Goal: Register for event/course

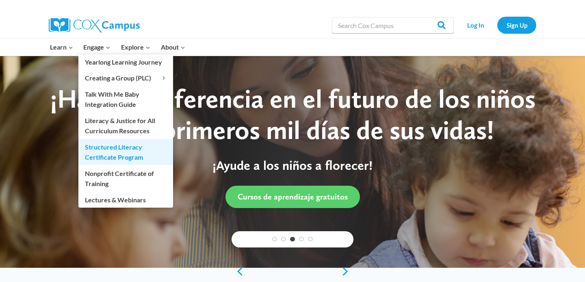
click at [154, 154] on link "Structured Literacy Certificate Program" at bounding box center [125, 152] width 95 height 26
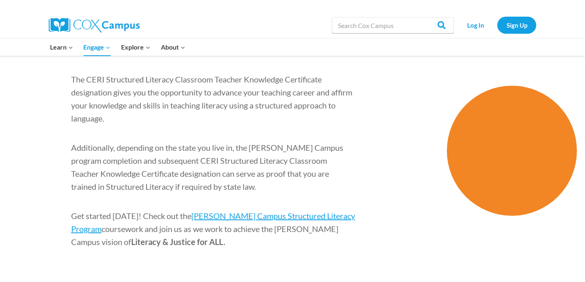
scroll to position [1255, 0]
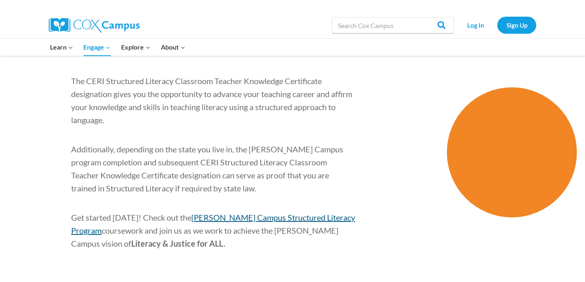
click at [311, 212] on span "[PERSON_NAME] Campus Structured Literacy Program" at bounding box center [213, 223] width 284 height 23
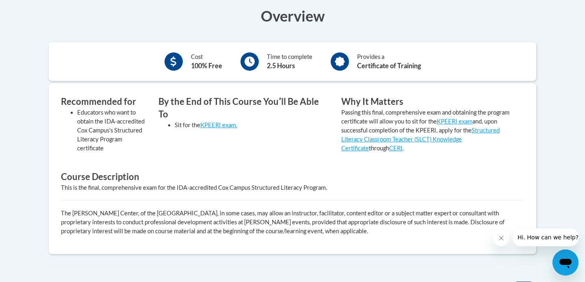
scroll to position [263, 0]
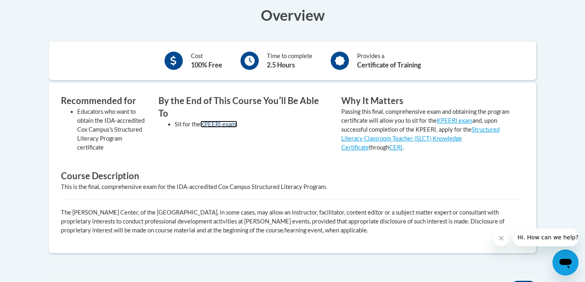
click at [221, 121] on link "KPEERI exam." at bounding box center [218, 124] width 37 height 7
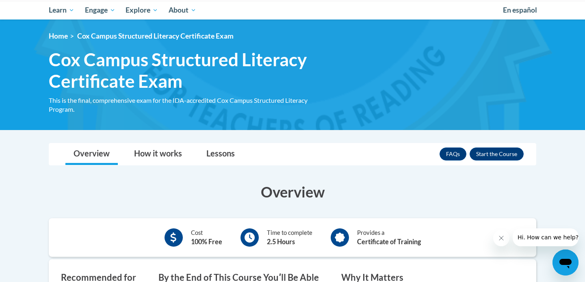
scroll to position [93, 0]
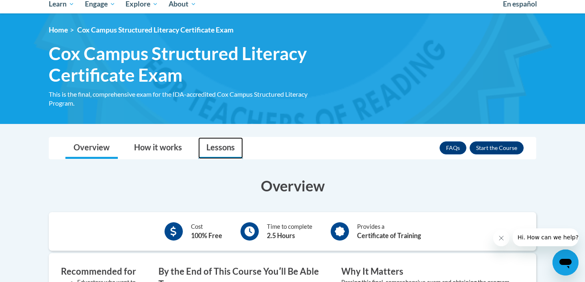
click at [230, 150] on link "Lessons" at bounding box center [220, 148] width 45 height 22
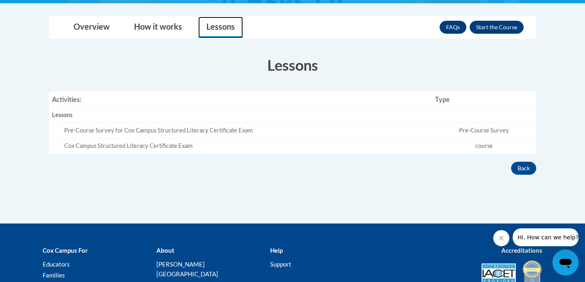
scroll to position [214, 0]
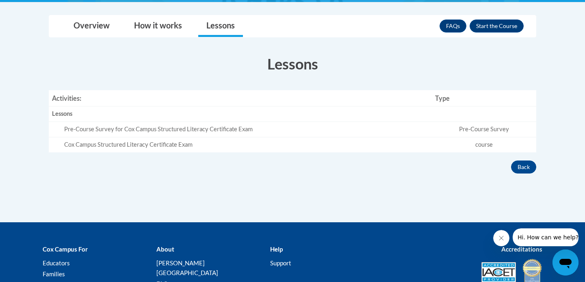
click at [198, 132] on div "Pre-Course Survey for Cox Campus Structured Literacy Certificate Exam" at bounding box center [246, 129] width 364 height 9
click at [476, 131] on td "Pre-Course Survey" at bounding box center [484, 129] width 104 height 15
click at [500, 29] on button "Enroll" at bounding box center [497, 25] width 54 height 13
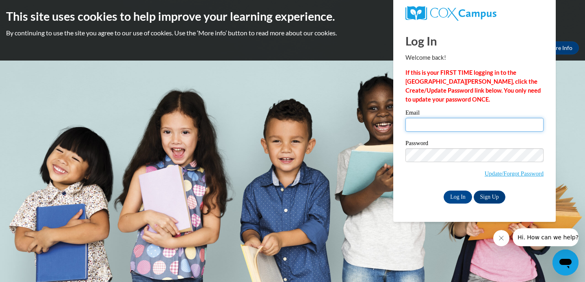
click at [438, 121] on input "Email" at bounding box center [474, 125] width 138 height 14
type input "mnmeyer@ucsb.edu"
click at [490, 196] on link "Sign Up" at bounding box center [490, 196] width 32 height 13
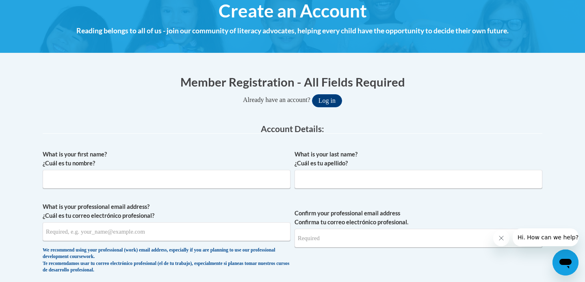
scroll to position [109, 0]
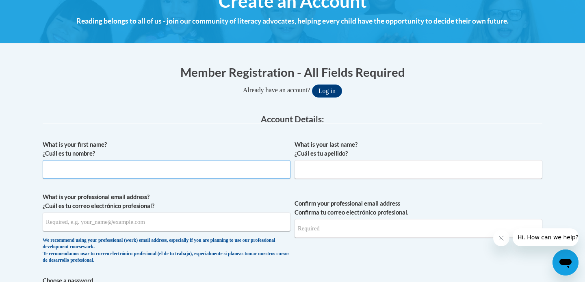
click at [226, 176] on input "What is your first name? ¿Cuál es tu nombre?" at bounding box center [167, 169] width 248 height 19
type input "Michelle"
type input "Meyer"
type input "mnmeyer@ucsb.edu"
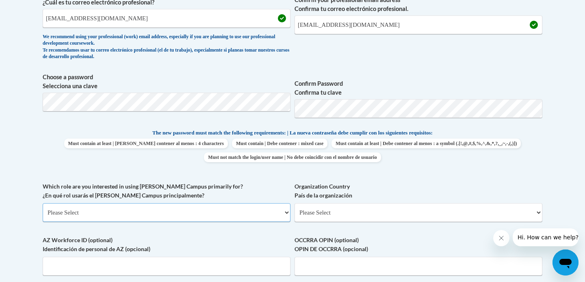
scroll to position [334, 0]
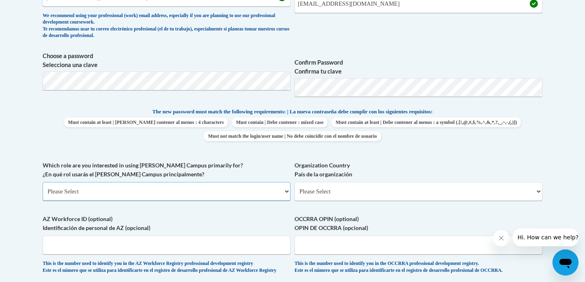
click at [223, 190] on select "Please Select College/University | Colegio/Universidad Community/Nonprofit Part…" at bounding box center [167, 191] width 248 height 19
select select "fbf2d438-af2f-41f8-98f1-81c410e29de3"
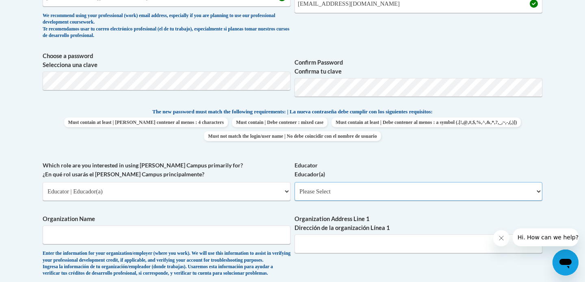
click at [331, 193] on select "Please Select Early Learning/Daycare Teacher/Family Home Care Provider | Maestr…" at bounding box center [418, 191] width 248 height 19
select select "67563ca1-16dc-4830-a7b3-94a34bed3689"
click at [216, 240] on input "Organization Name" at bounding box center [167, 234] width 248 height 19
type input "University California Santa Barbara"
type input "810 N HOPE AVE"
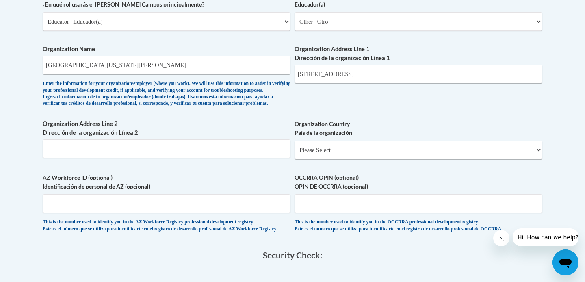
scroll to position [508, 0]
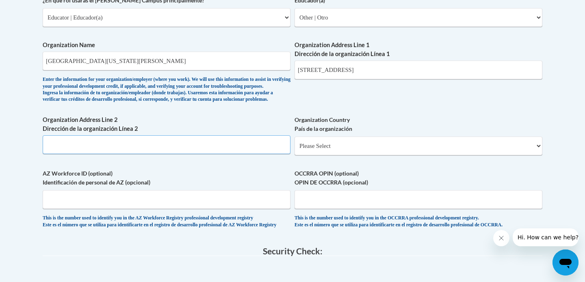
click at [150, 154] on input "Organization Address Line 2 Dirección de la organización Línea 2" at bounding box center [167, 144] width 248 height 19
click at [316, 155] on select "Please Select United States | Estados Unidos Outside of the United States | Fue…" at bounding box center [418, 145] width 248 height 19
select select "ad49bcad-a171-4b2e-b99c-48b446064914"
select select
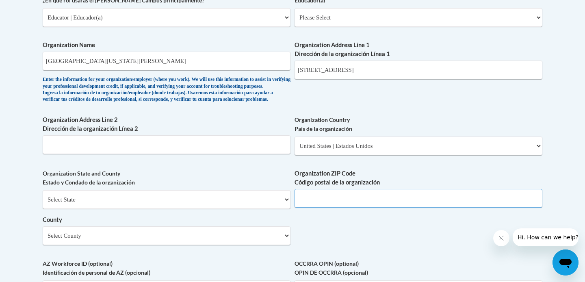
click at [324, 205] on input "Organization ZIP Code Código postal de la organización" at bounding box center [418, 198] width 248 height 19
type input "93110"
click at [231, 245] on select "Select County Alameda Alpine Amador Butte Calaveras Colusa Contra Costa Del Nor…" at bounding box center [167, 235] width 248 height 19
click at [214, 245] on select "Select County Alameda Alpine Amador Butte Calaveras Colusa Contra Costa Del Nor…" at bounding box center [167, 235] width 248 height 19
select select "Santa Barbara"
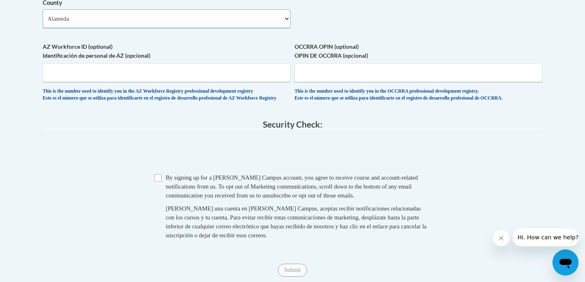
scroll to position [743, 0]
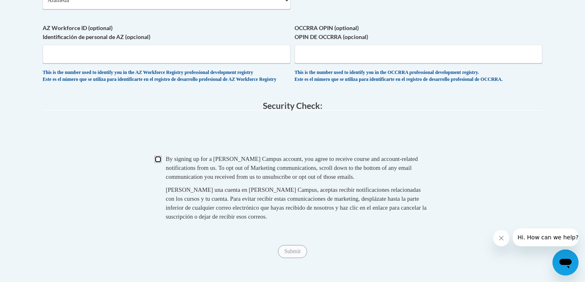
click at [157, 163] on input "Checkbox" at bounding box center [157, 159] width 7 height 7
checkbox input "true"
click at [294, 258] on input "Submit" at bounding box center [292, 251] width 29 height 13
